Goal: Task Accomplishment & Management: Manage account settings

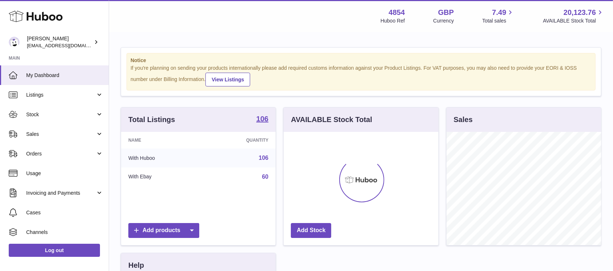
scroll to position [113, 154]
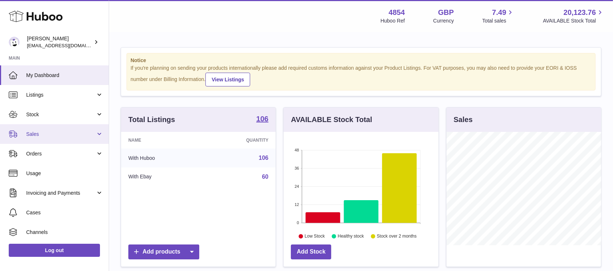
click at [78, 128] on link "Sales" at bounding box center [54, 134] width 109 height 20
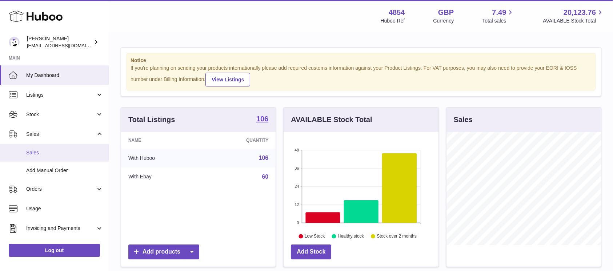
click at [68, 154] on span "Sales" at bounding box center [64, 152] width 77 height 7
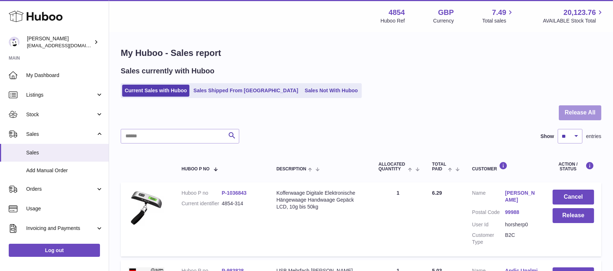
click at [575, 114] on button "Release All" at bounding box center [580, 112] width 43 height 15
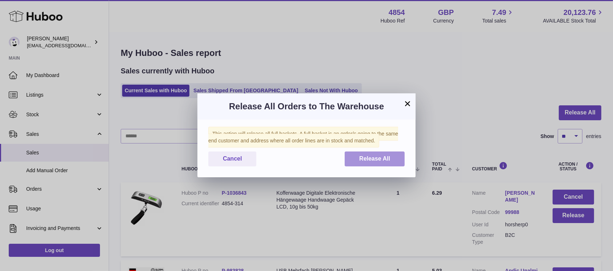
click at [389, 157] on span "Release All" at bounding box center [374, 159] width 31 height 6
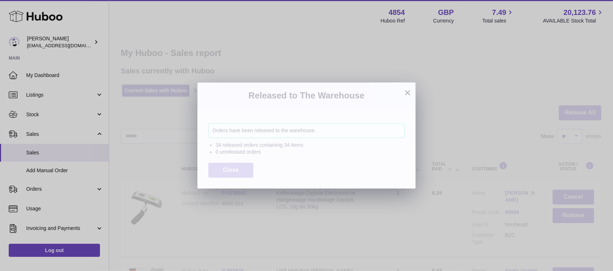
click at [231, 169] on span "Close" at bounding box center [231, 170] width 16 height 6
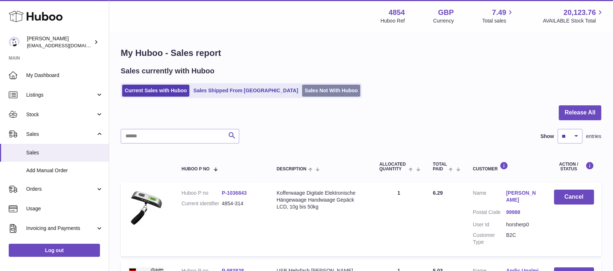
click at [302, 94] on link "Sales Not With Huboo" at bounding box center [331, 91] width 58 height 12
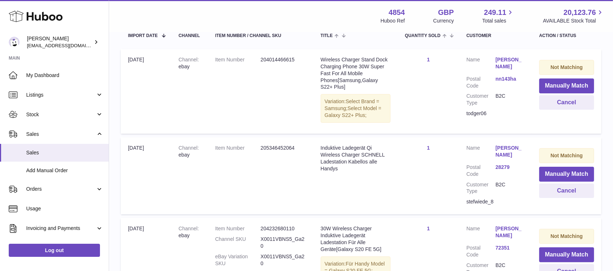
scroll to position [145, 0]
click at [570, 83] on button "Manually Match" at bounding box center [566, 85] width 55 height 15
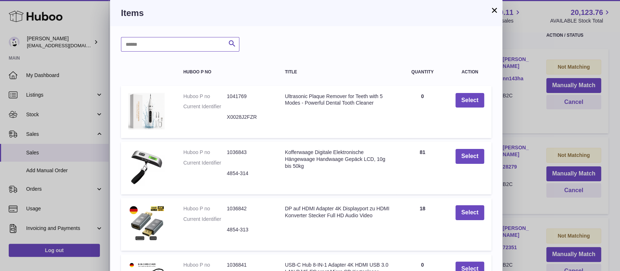
click at [146, 47] on input "text" at bounding box center [180, 44] width 118 height 15
type input "*****"
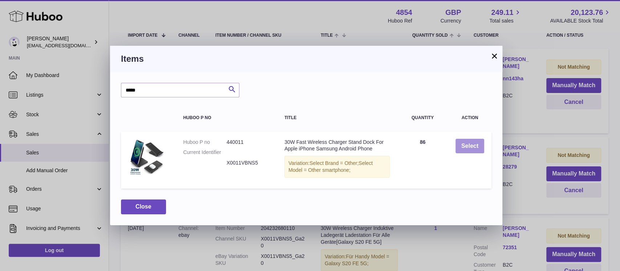
click at [467, 147] on button "Select" at bounding box center [470, 146] width 29 height 15
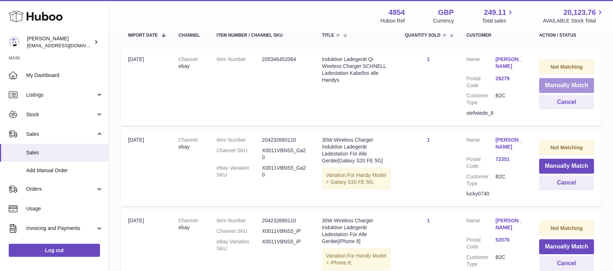
click at [559, 83] on button "Manually Match" at bounding box center [566, 85] width 55 height 15
click at [0, 83] on div at bounding box center [0, 135] width 0 height 271
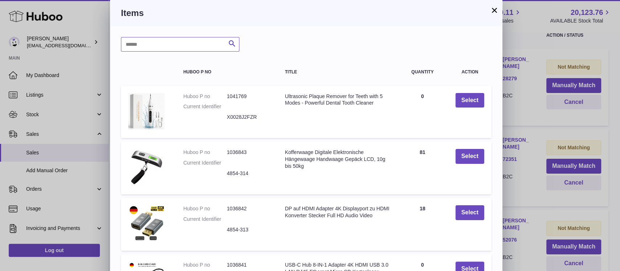
click at [180, 42] on input "text" at bounding box center [180, 44] width 118 height 15
type input "*****"
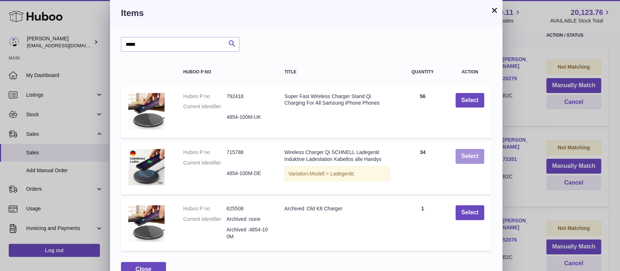
click at [470, 155] on button "Select" at bounding box center [470, 156] width 29 height 15
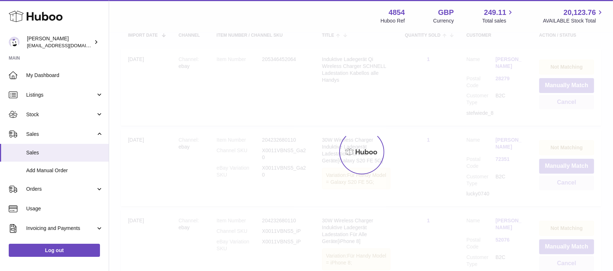
scroll to position [142, 0]
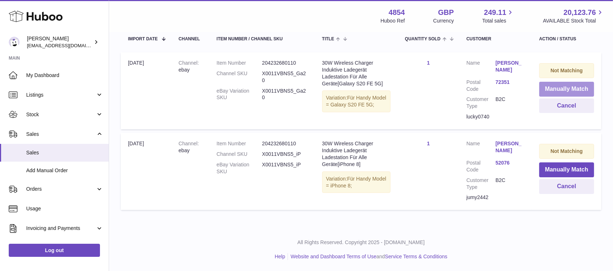
click at [561, 87] on button "Manually Match" at bounding box center [566, 89] width 55 height 15
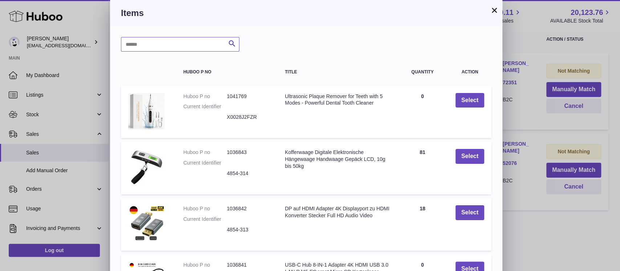
click at [189, 46] on input "text" at bounding box center [180, 44] width 118 height 15
type input "****"
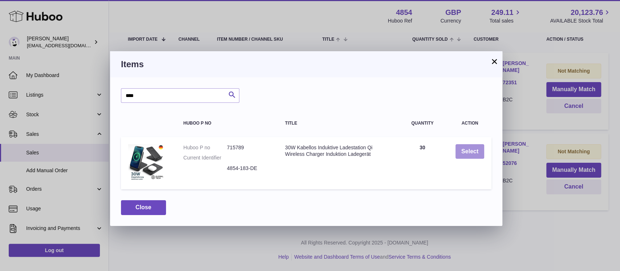
click at [467, 152] on button "Select" at bounding box center [470, 151] width 29 height 15
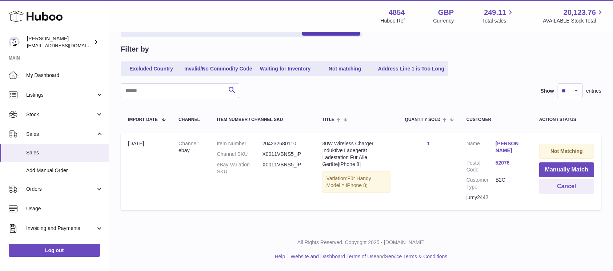
scroll to position [61, 0]
click at [557, 165] on button "Manually Match" at bounding box center [566, 170] width 55 height 15
click at [556, 167] on button "Manually Match" at bounding box center [566, 170] width 55 height 15
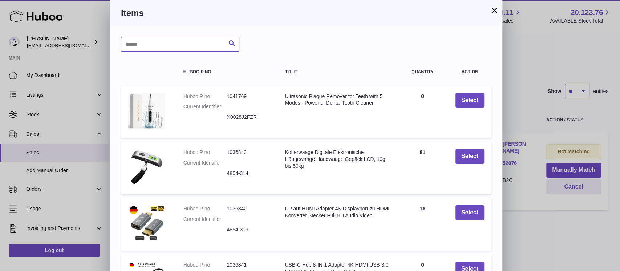
click at [160, 39] on input "text" at bounding box center [180, 44] width 118 height 15
type input "****"
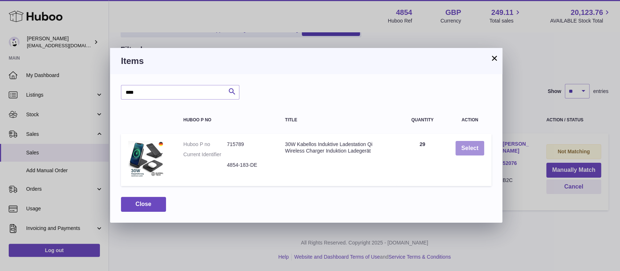
click at [471, 153] on button "Select" at bounding box center [470, 148] width 29 height 15
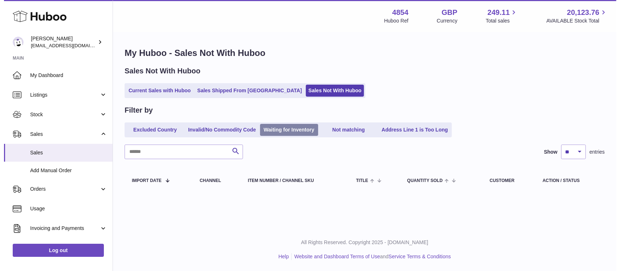
scroll to position [0, 0]
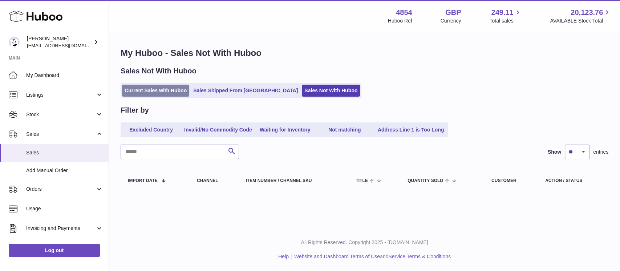
click at [184, 89] on link "Current Sales with Huboo" at bounding box center [155, 91] width 67 height 12
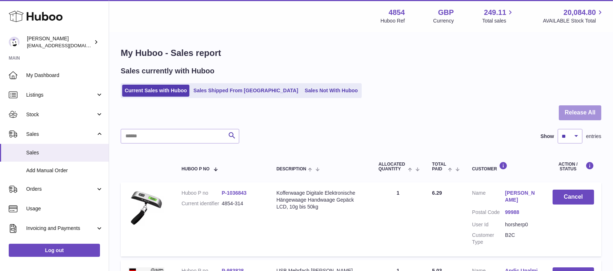
click at [574, 114] on button "Release All" at bounding box center [580, 112] width 43 height 15
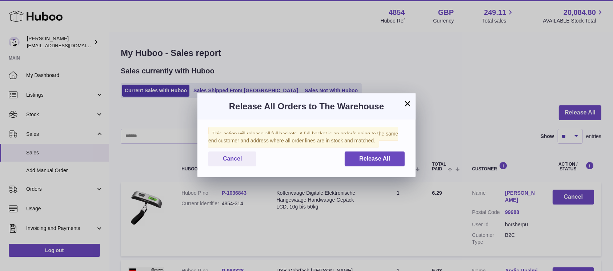
click at [365, 150] on div "This action will release all full baskets. A full basket is an order/s going to…" at bounding box center [306, 149] width 218 height 58
click at [362, 156] on span "Release All" at bounding box center [374, 159] width 31 height 6
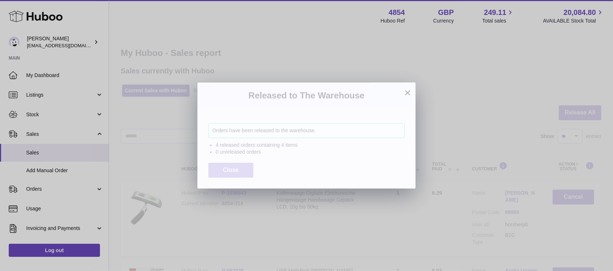
click at [233, 167] on span "Close" at bounding box center [231, 170] width 16 height 6
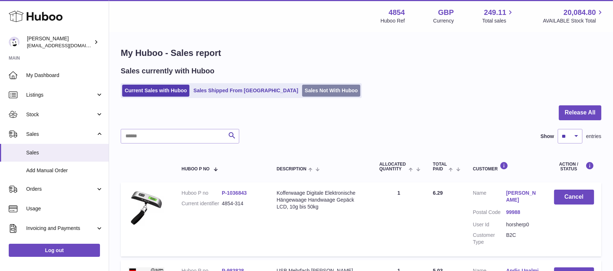
click at [302, 93] on link "Sales Not With Huboo" at bounding box center [331, 91] width 58 height 12
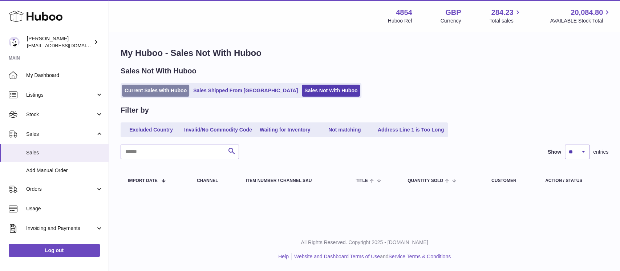
click at [177, 91] on link "Current Sales with Huboo" at bounding box center [155, 91] width 67 height 12
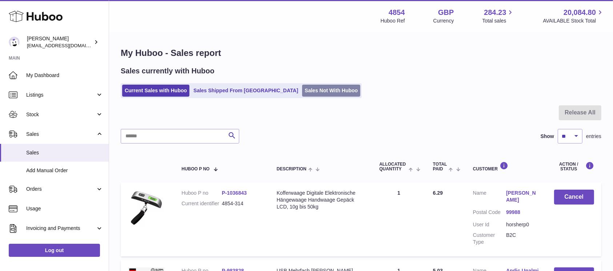
click at [302, 87] on link "Sales Not With Huboo" at bounding box center [331, 91] width 58 height 12
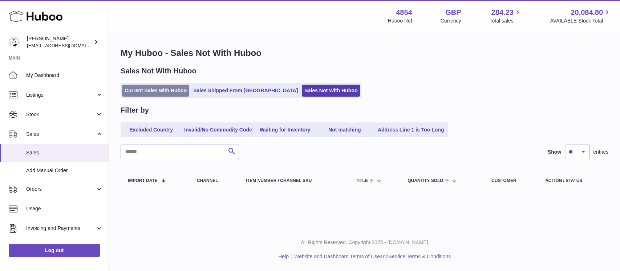
click at [159, 91] on link "Current Sales with Huboo" at bounding box center [155, 91] width 67 height 12
